Goal: Find specific page/section: Find specific page/section

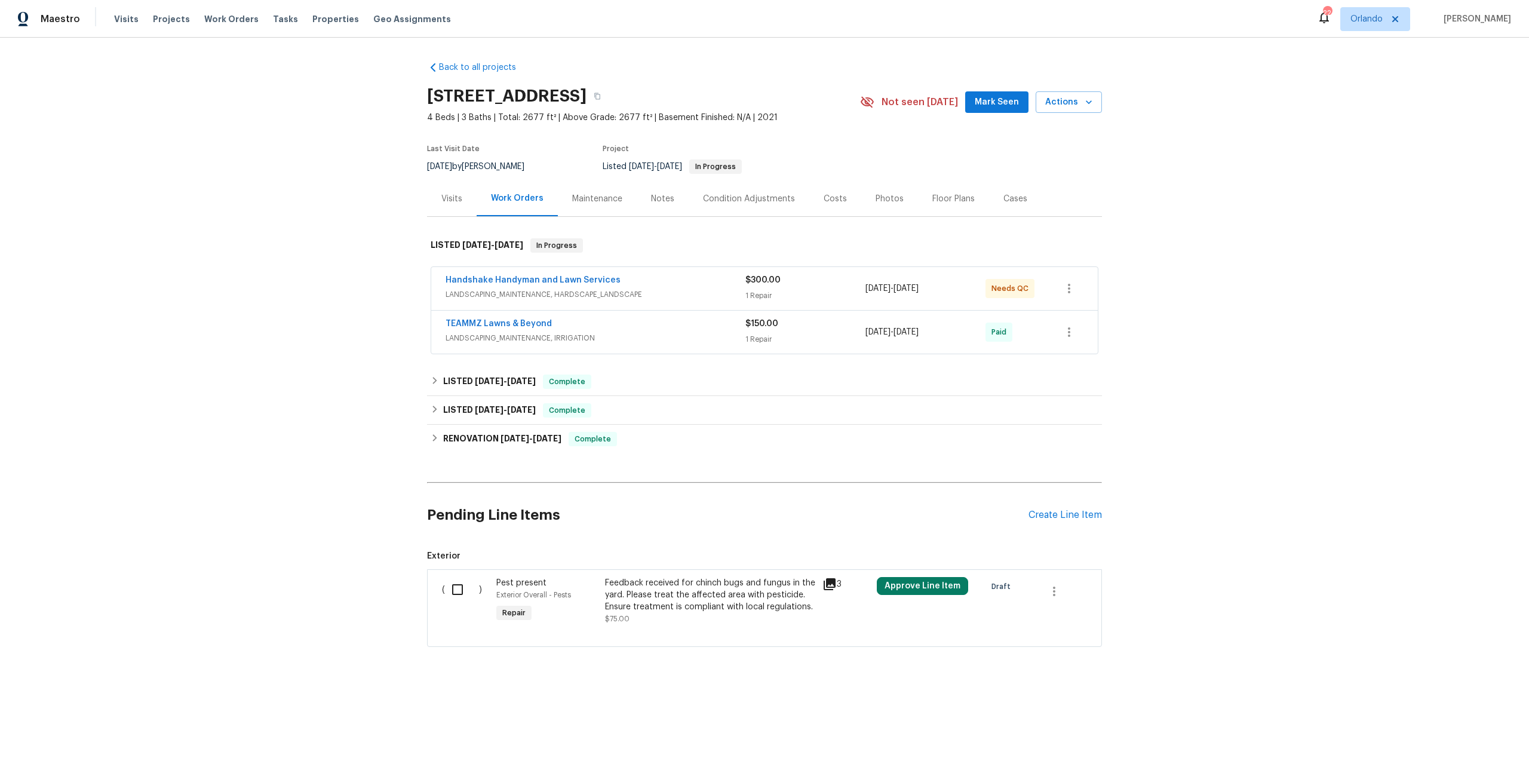
click at [801, 201] on div "Visits Work Orders Maintenance Notes Condition Adjustments Costs Photos Floor P…" at bounding box center [764, 199] width 675 height 36
click at [824, 201] on div "Costs" at bounding box center [835, 199] width 23 height 12
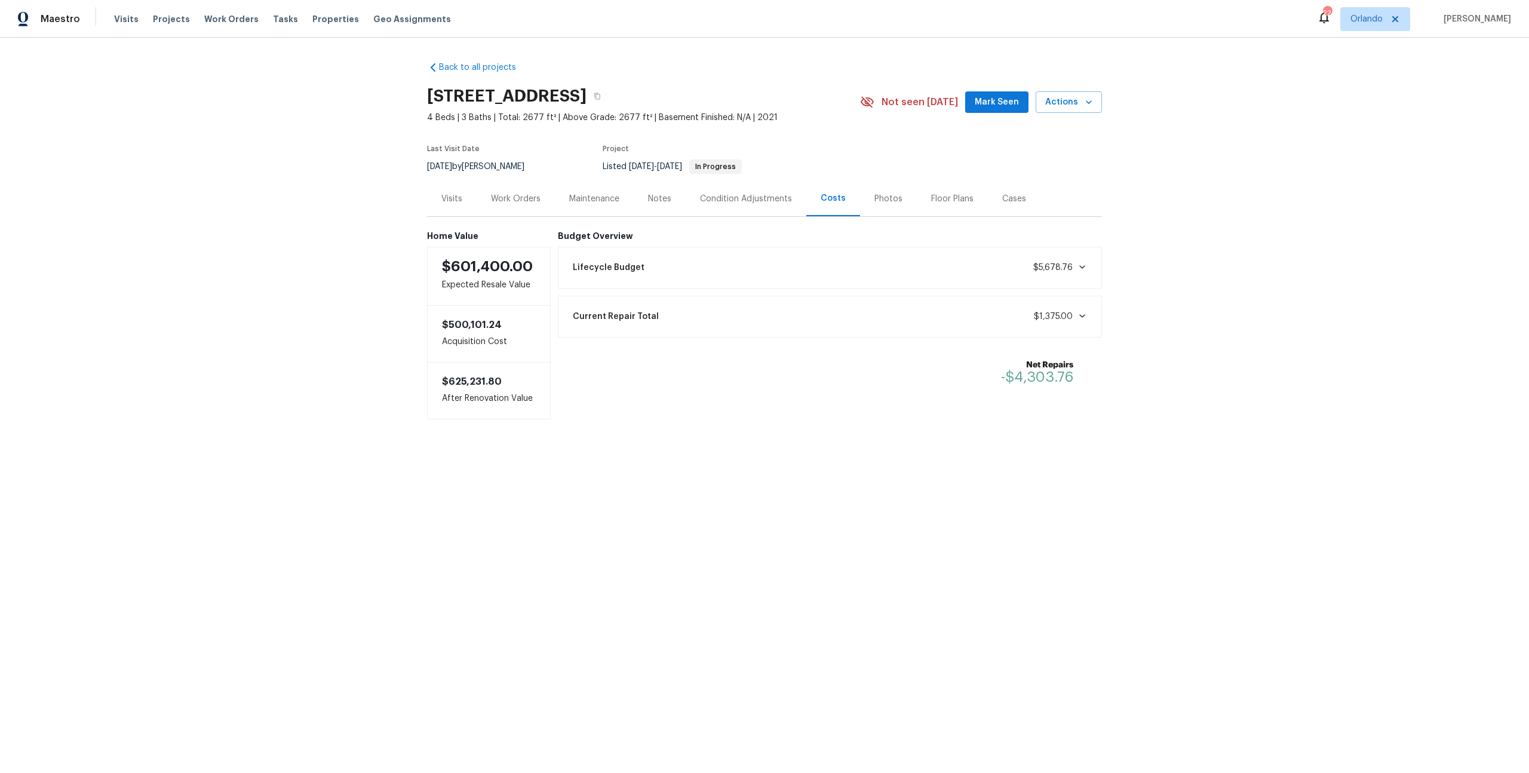
click at [524, 198] on div "Work Orders" at bounding box center [516, 199] width 50 height 12
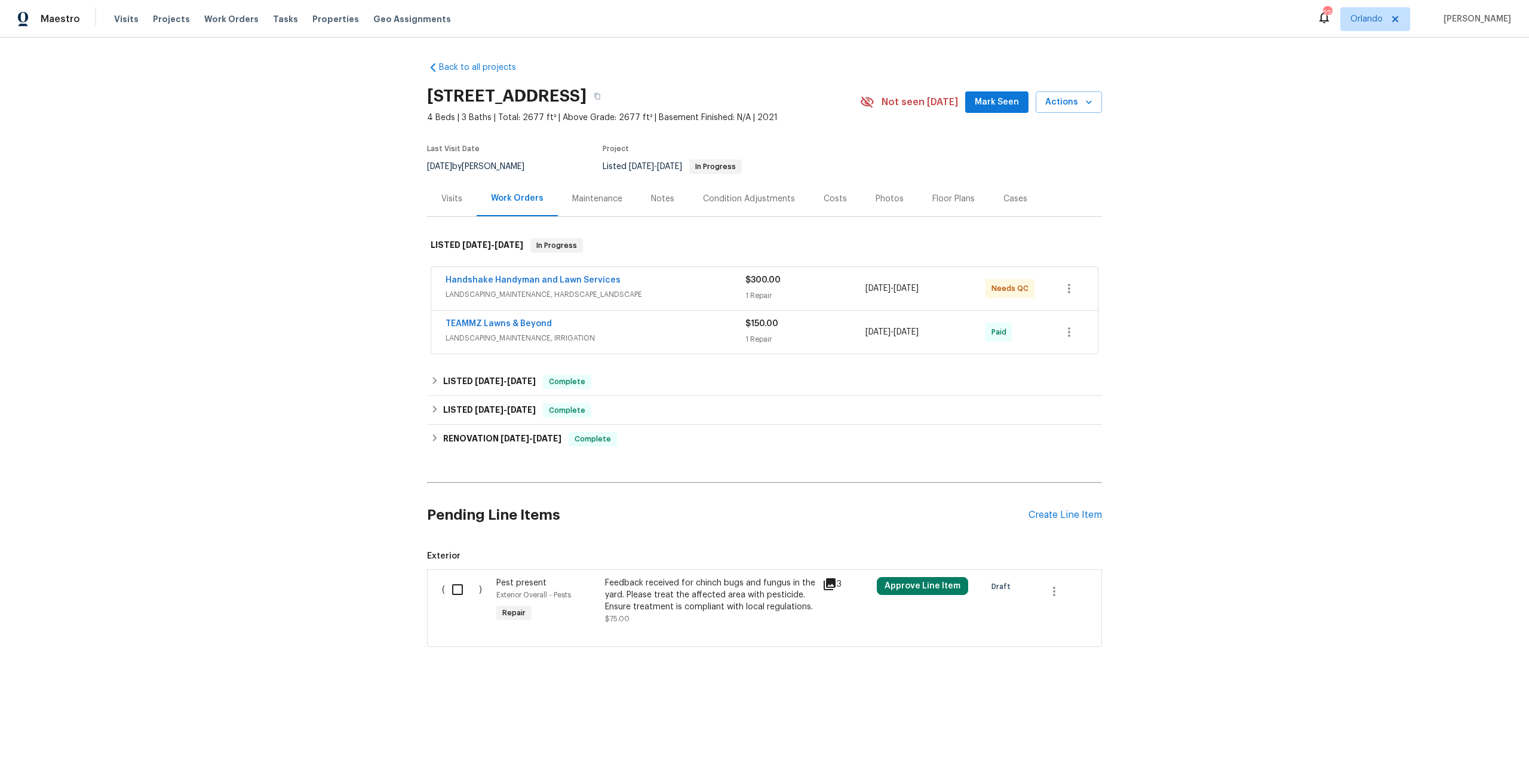
click at [449, 200] on div "Visits" at bounding box center [451, 199] width 21 height 12
